Goal: Obtain resource: Obtain resource

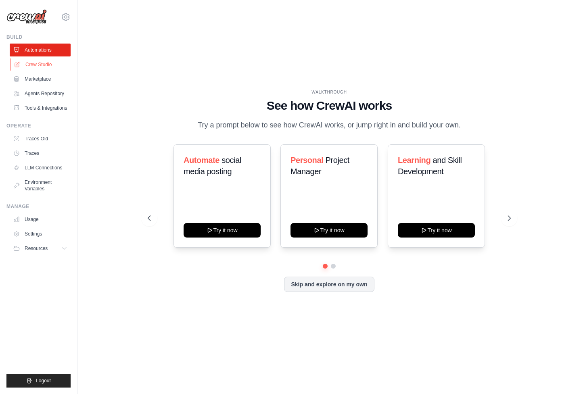
click at [45, 67] on link "Crew Studio" at bounding box center [40, 64] width 61 height 13
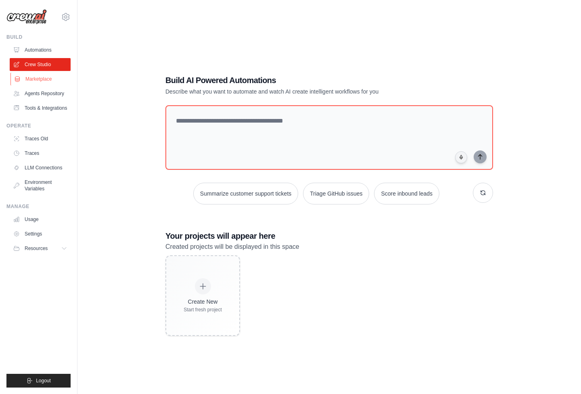
click at [44, 82] on link "Marketplace" at bounding box center [40, 79] width 61 height 13
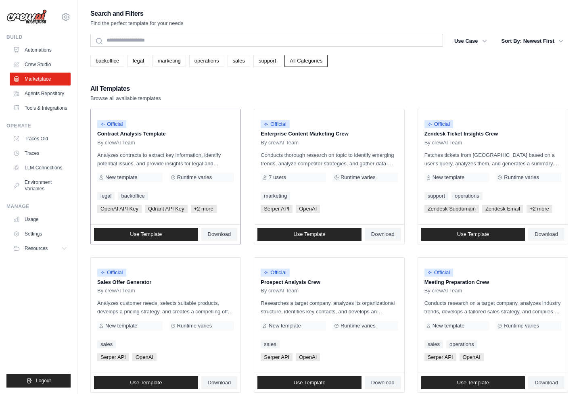
click at [134, 146] on div "Official Contract Analysis Template By crewAI Team Analyzes contracts to extrac…" at bounding box center [166, 166] width 150 height 115
click at [168, 235] on link "Use Template" at bounding box center [146, 234] width 104 height 13
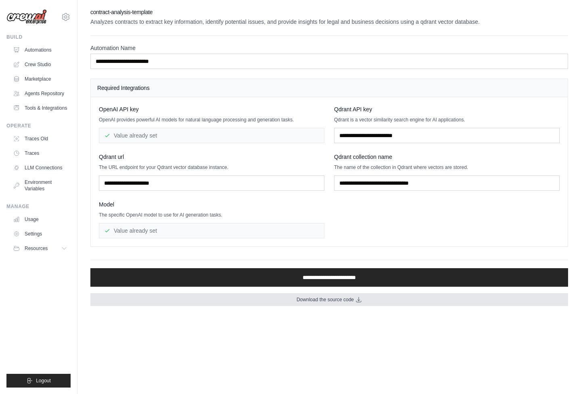
click at [324, 306] on link "Download the source code" at bounding box center [329, 299] width 478 height 13
